Goal: Task Accomplishment & Management: Use online tool/utility

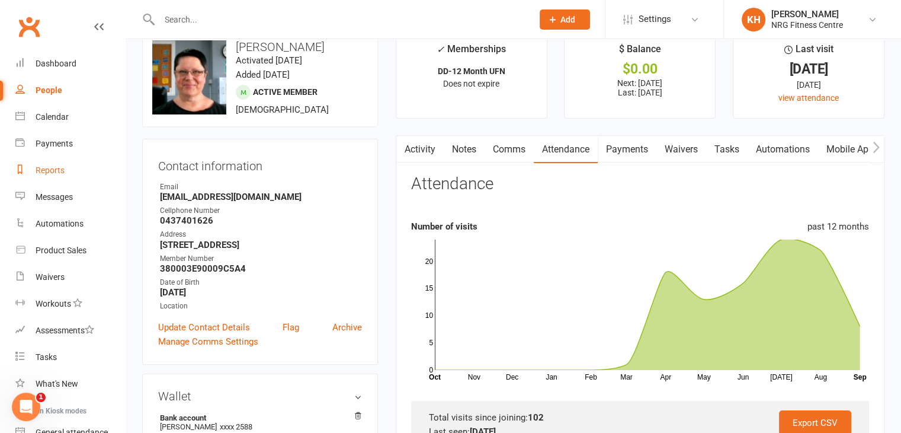
click at [47, 169] on div "Reports" at bounding box center [50, 169] width 29 height 9
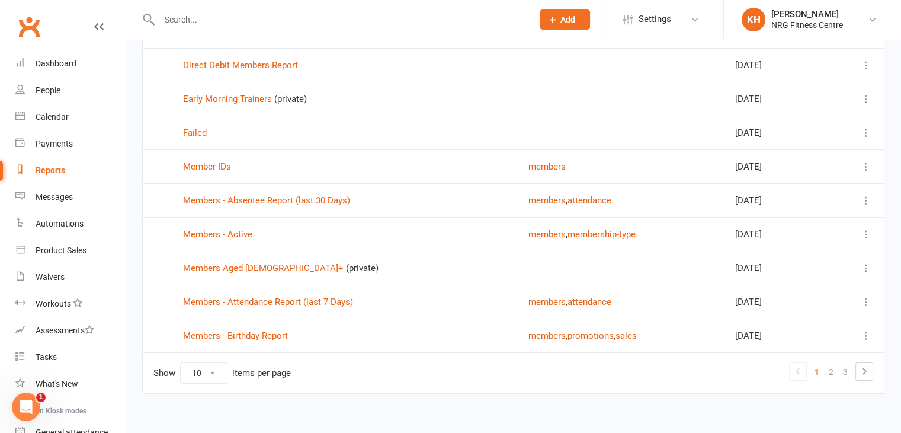
scroll to position [156, 0]
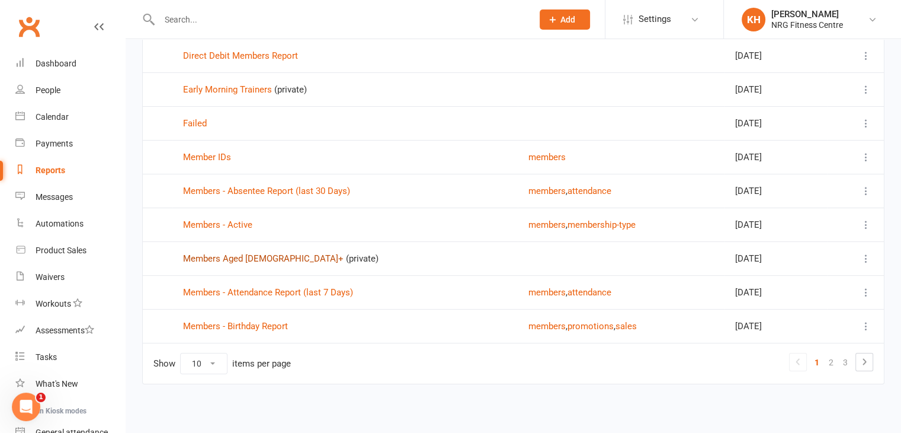
click at [219, 257] on link "Members Aged 60+" at bounding box center [263, 258] width 161 height 11
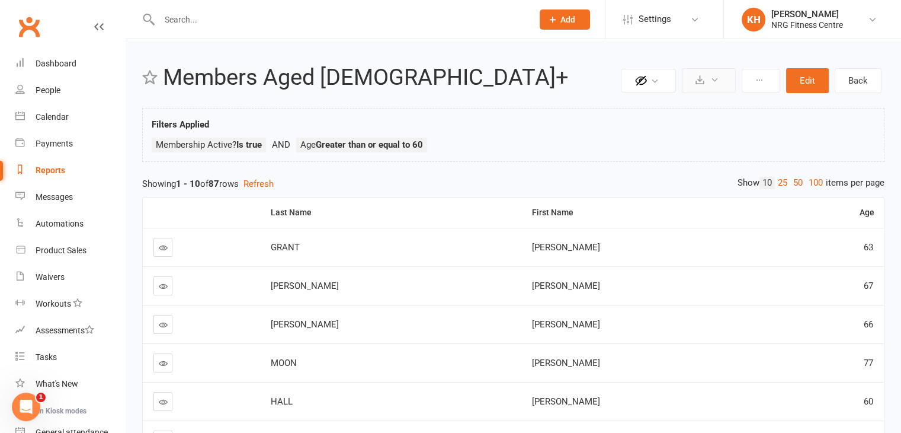
click at [705, 80] on icon at bounding box center [700, 79] width 9 height 9
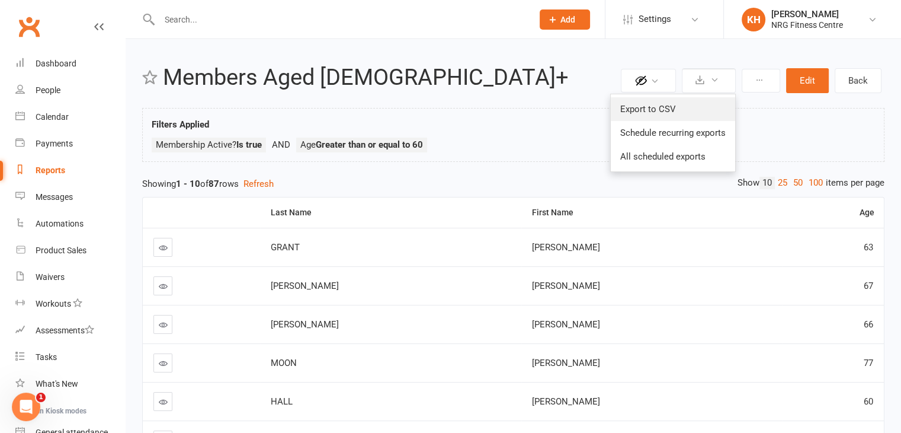
click at [654, 107] on link "Export to CSV" at bounding box center [673, 109] width 124 height 24
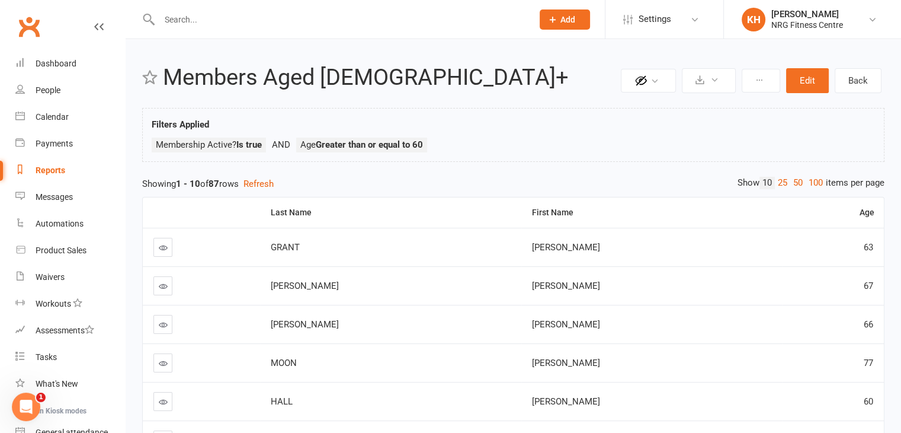
click at [46, 168] on div "Reports" at bounding box center [51, 169] width 30 height 9
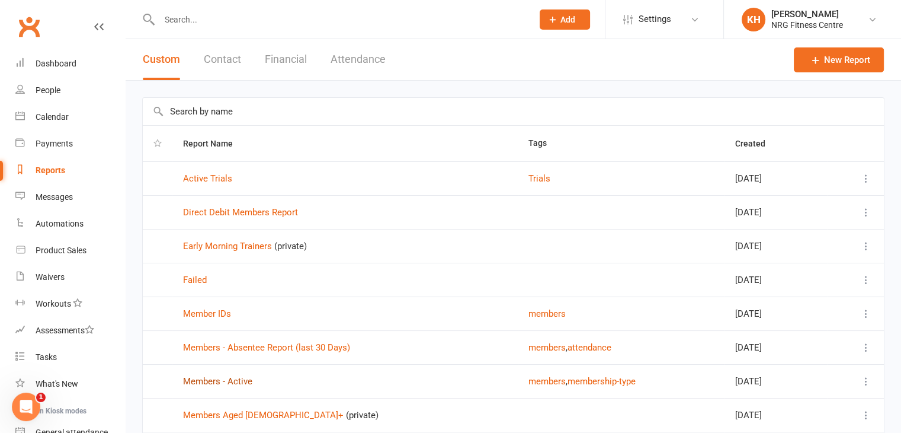
click at [211, 379] on link "Members - Active" at bounding box center [217, 381] width 69 height 11
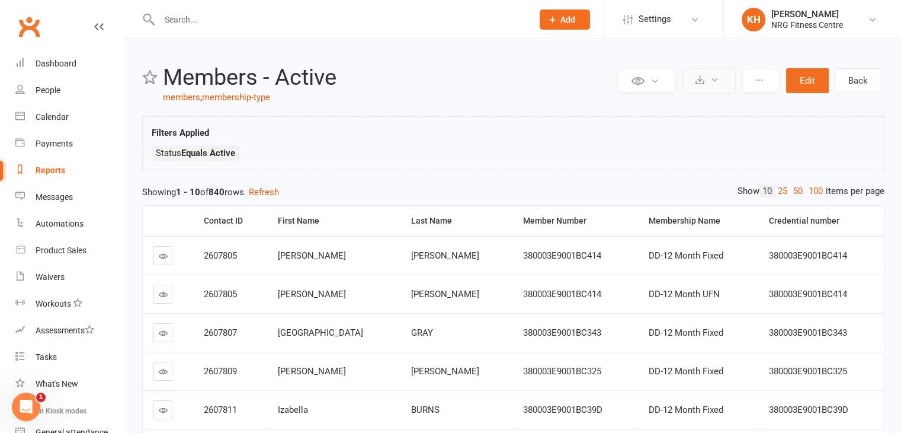
click at [706, 76] on button at bounding box center [709, 80] width 54 height 25
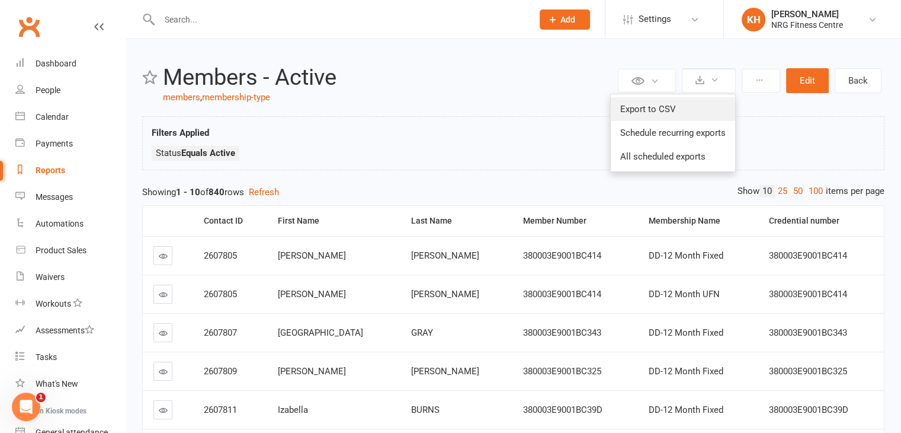
click at [638, 112] on link "Export to CSV" at bounding box center [673, 109] width 124 height 24
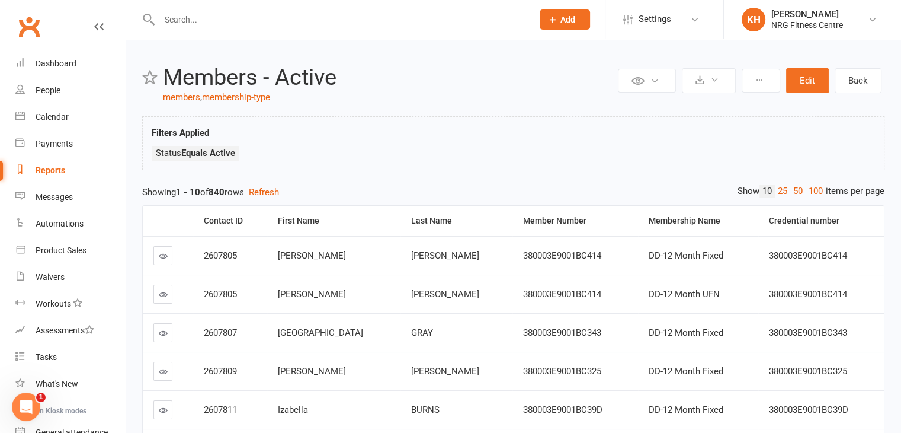
click at [44, 174] on div "Reports" at bounding box center [51, 169] width 30 height 9
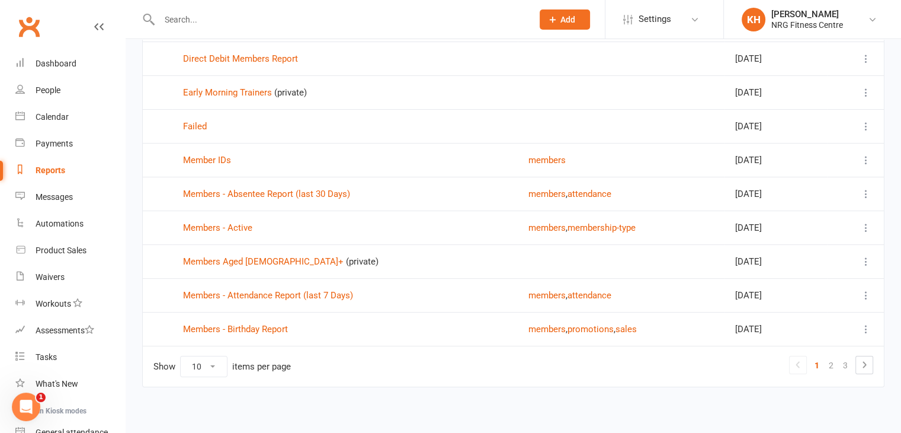
scroll to position [156, 0]
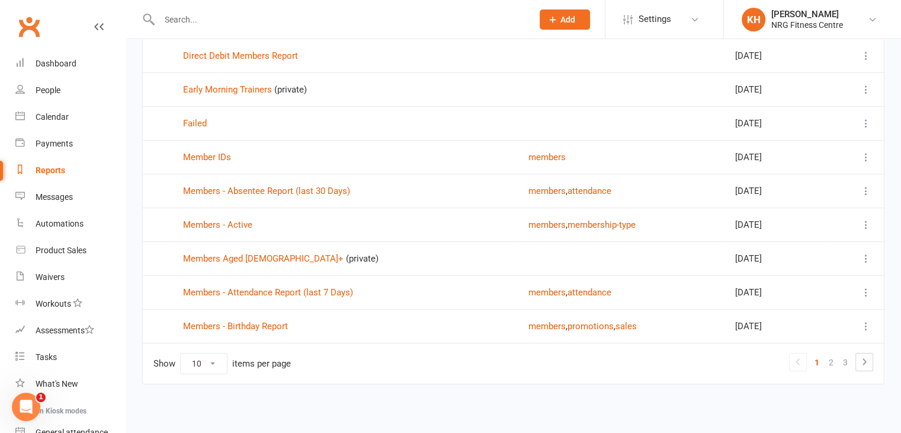
click at [868, 259] on icon at bounding box center [867, 258] width 12 height 12
click at [775, 306] on link "Edit" at bounding box center [805, 304] width 117 height 24
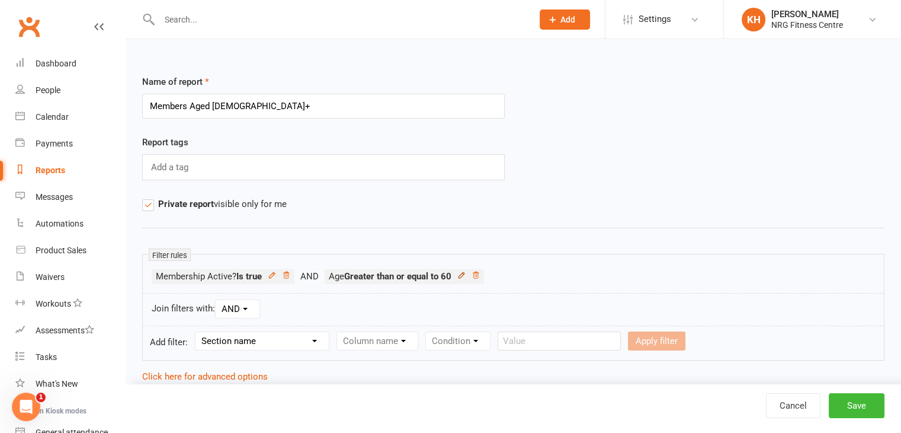
click at [465, 275] on icon at bounding box center [462, 275] width 8 height 8
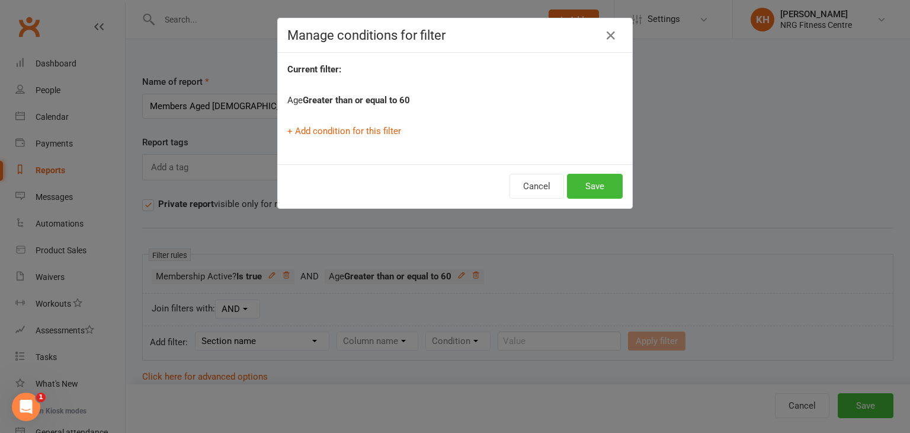
click at [403, 97] on strong "Greater than or equal to 60" at bounding box center [356, 100] width 107 height 11
click at [399, 100] on strong "Greater than or equal to 60" at bounding box center [356, 100] width 107 height 11
click at [609, 34] on icon "button" at bounding box center [611, 35] width 14 height 14
